Goal: Find specific page/section: Find specific page/section

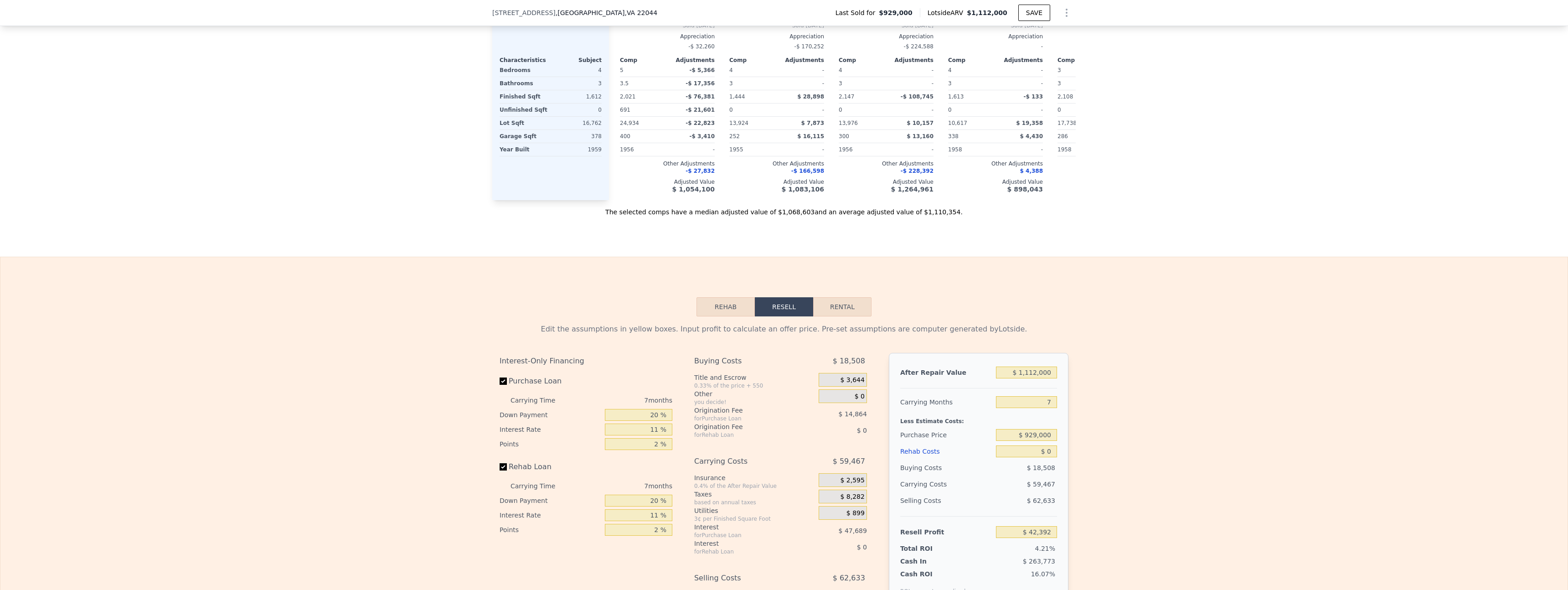
scroll to position [1005, 0]
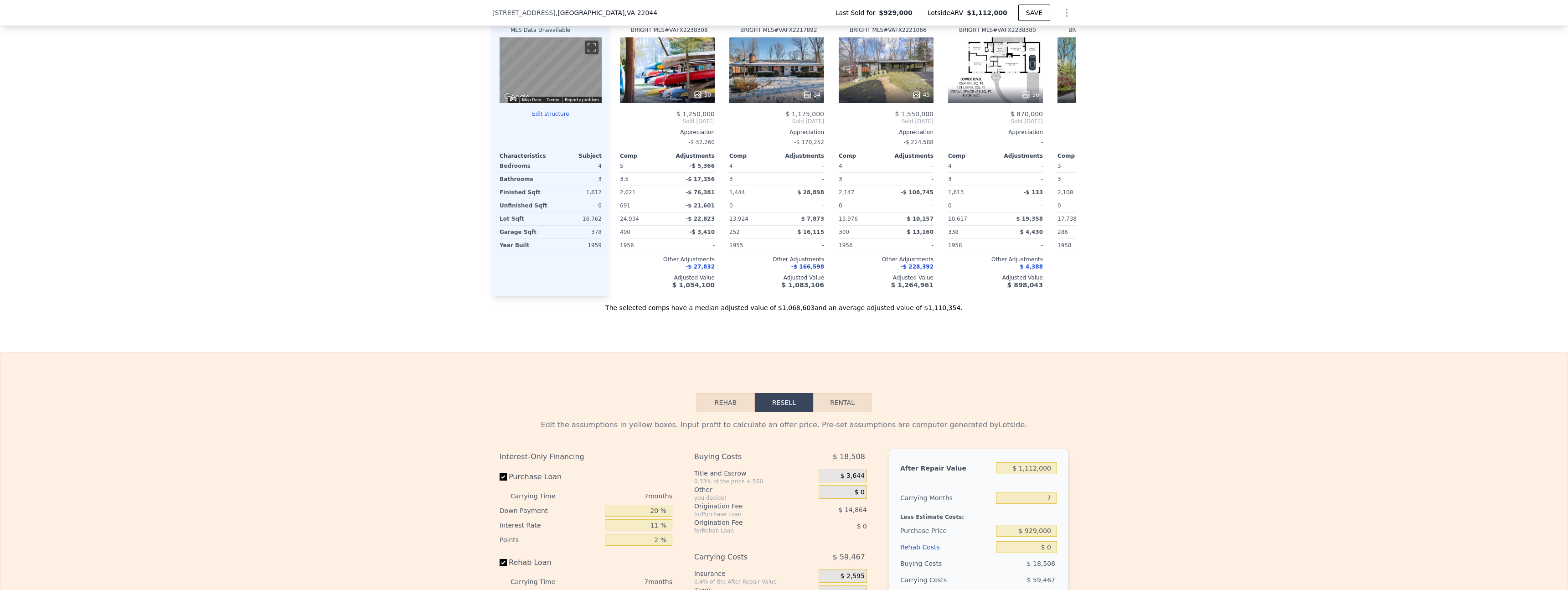
click at [707, 409] on button "Rehab" at bounding box center [726, 402] width 58 height 19
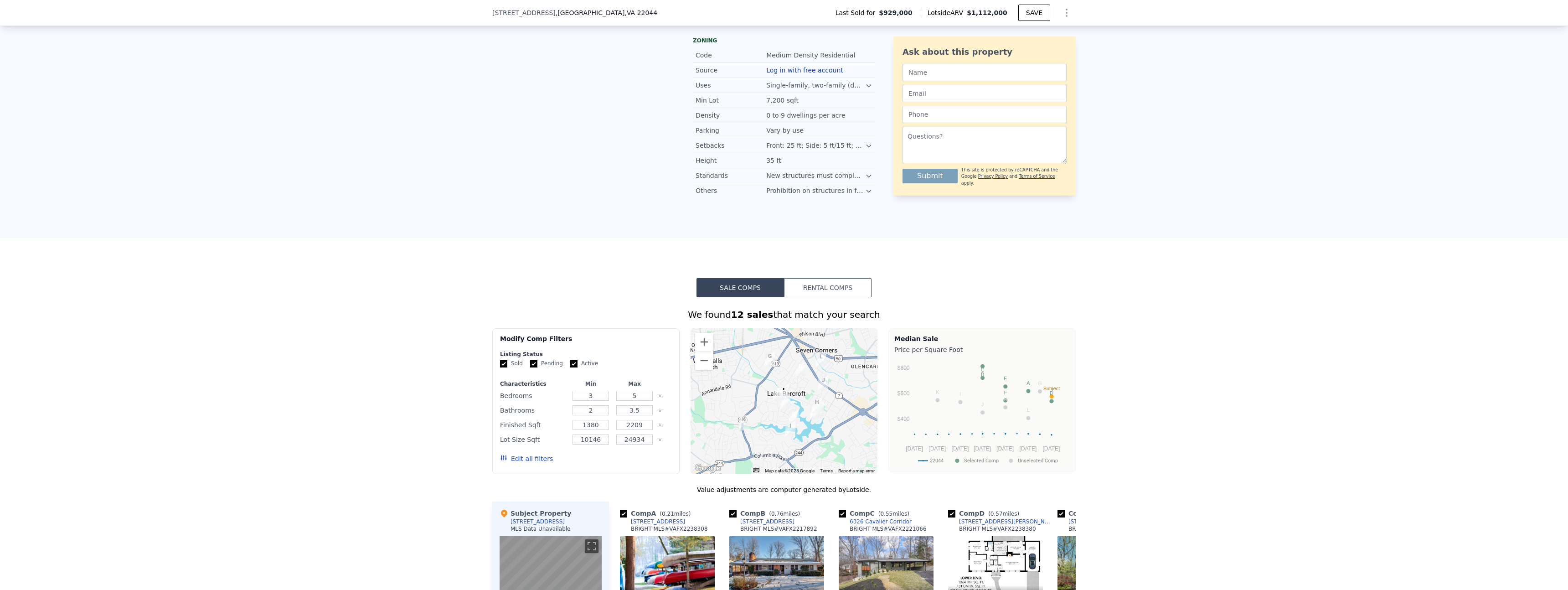
scroll to position [0, 0]
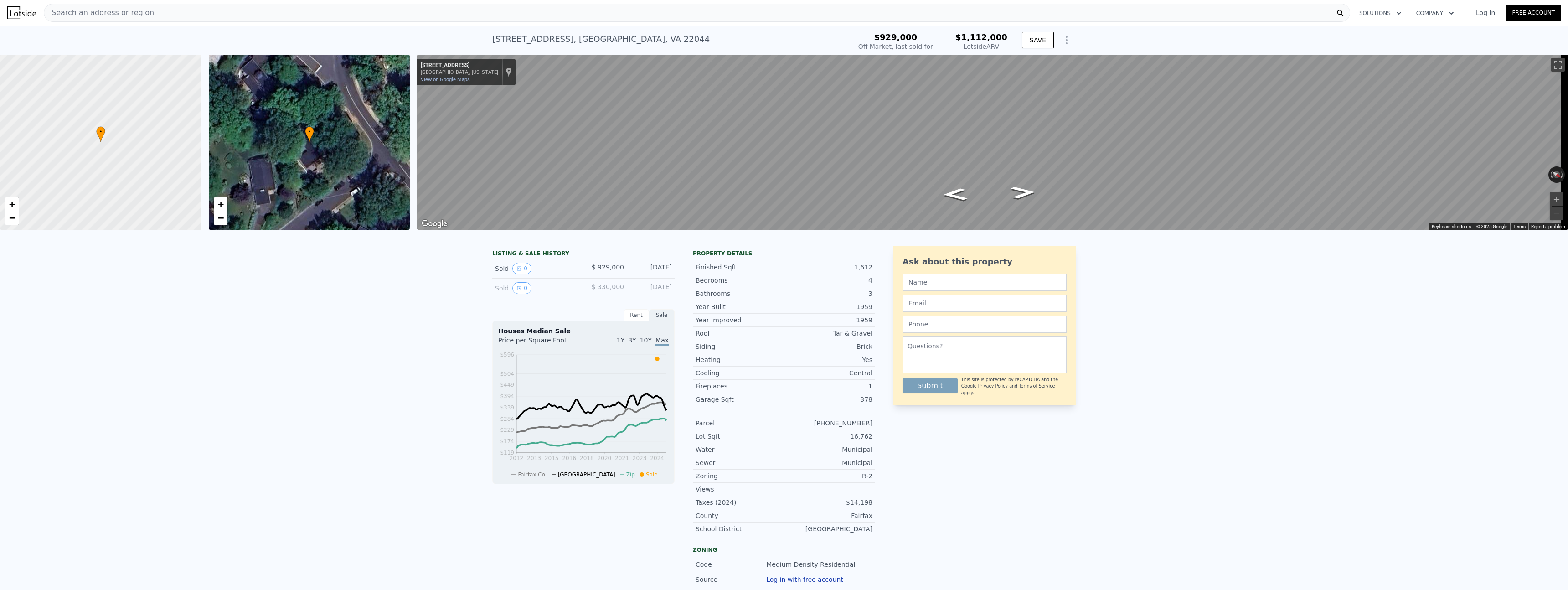
click at [23, 17] on img at bounding box center [21, 12] width 29 height 13
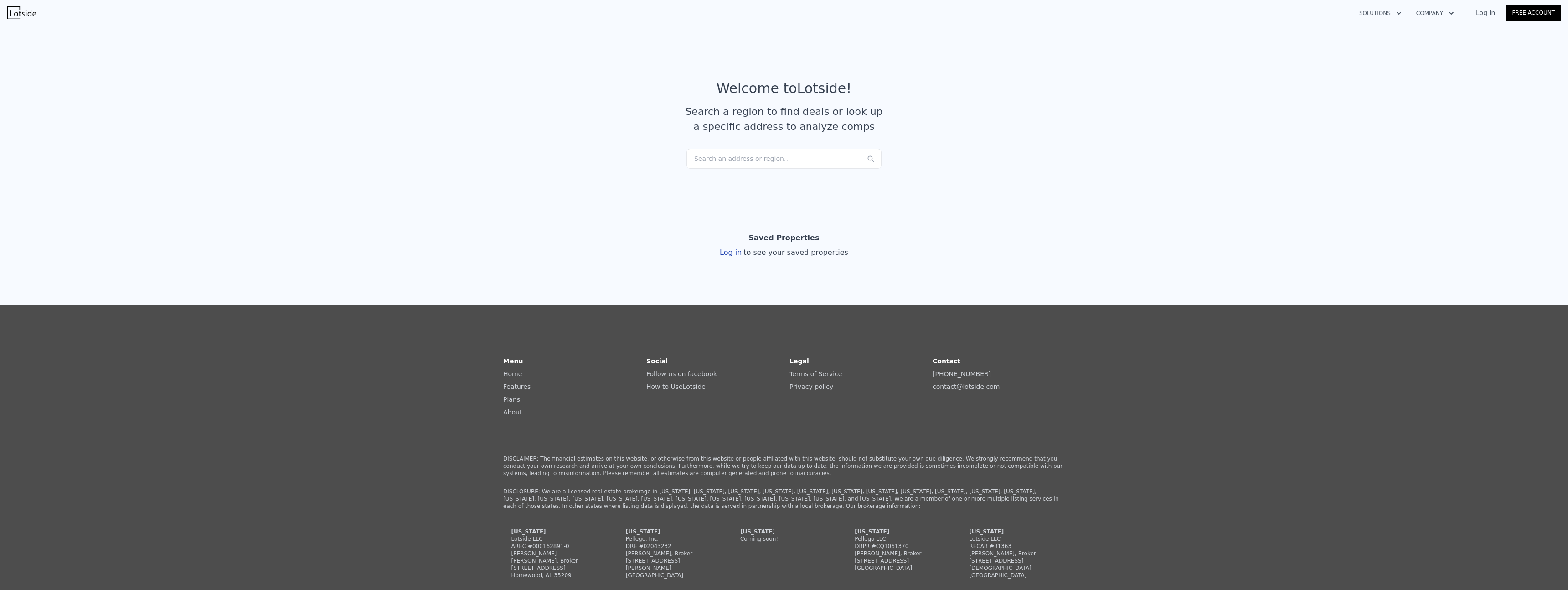
click at [1317, 158] on section "Welcome to Lotside ! Search a region to find deals or look up a specific addres…" at bounding box center [784, 111] width 1568 height 178
